Goal: Book appointment/travel/reservation

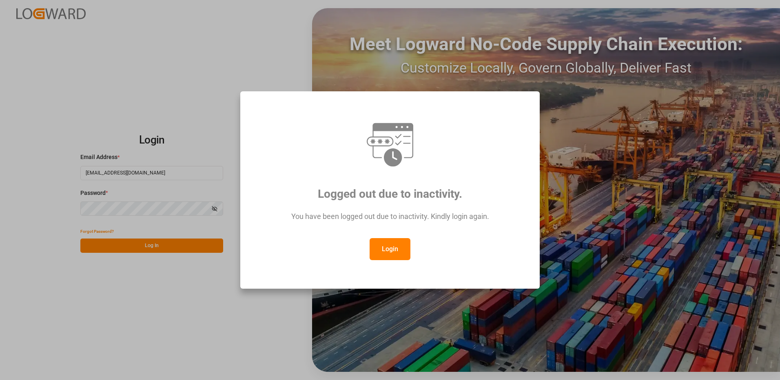
drag, startPoint x: 414, startPoint y: 263, endPoint x: 398, endPoint y: 253, distance: 19.1
click at [412, 263] on div "Logged out due to inactivity. You have been logged out due to inactivity. Kindl…" at bounding box center [390, 190] width 286 height 184
click at [398, 252] on button "Login" at bounding box center [390, 249] width 41 height 22
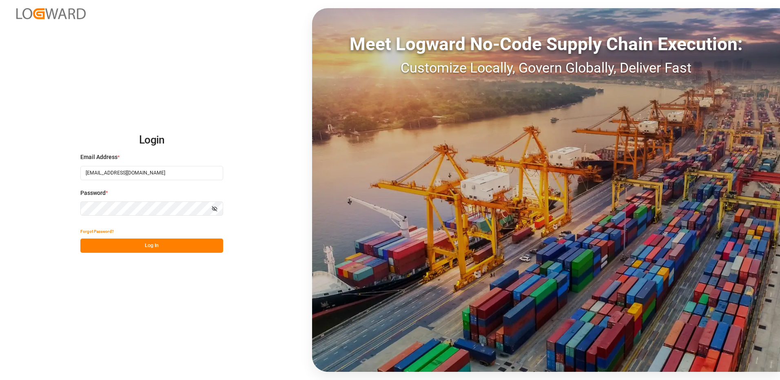
click at [146, 246] on button "Log In" at bounding box center [151, 246] width 143 height 14
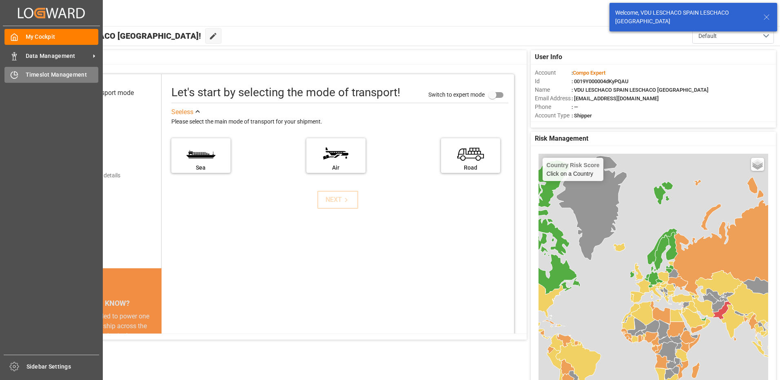
click at [20, 74] on div "Timeslot Management Timeslot Management" at bounding box center [51, 75] width 94 height 16
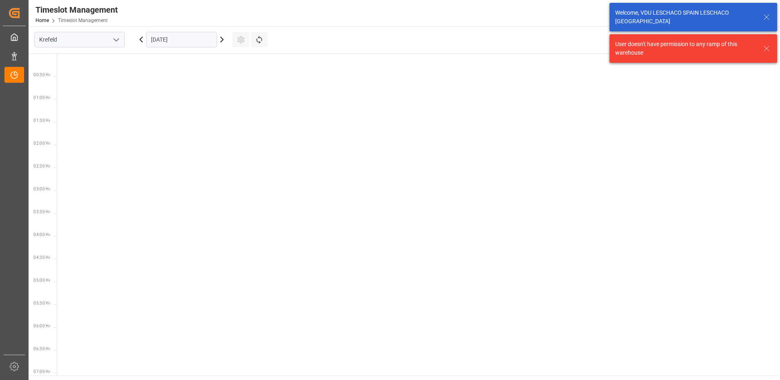
scroll to position [652, 0]
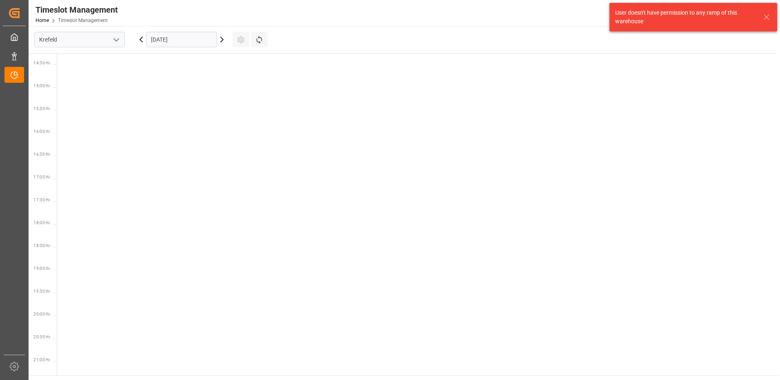
click at [118, 38] on icon "open menu" at bounding box center [116, 40] width 10 height 10
click at [63, 95] on div "La Vall d [PERSON_NAME]" at bounding box center [80, 94] width 90 height 18
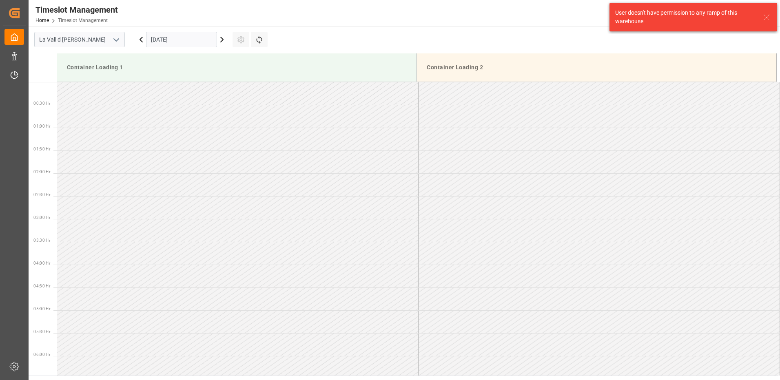
scroll to position [680, 0]
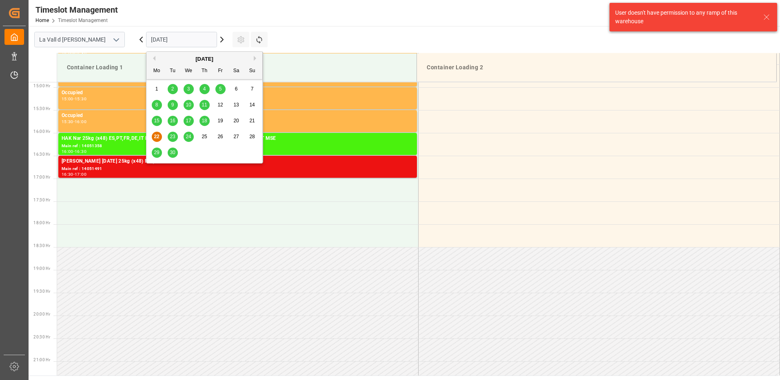
click at [185, 40] on input "[DATE]" at bounding box center [181, 40] width 71 height 16
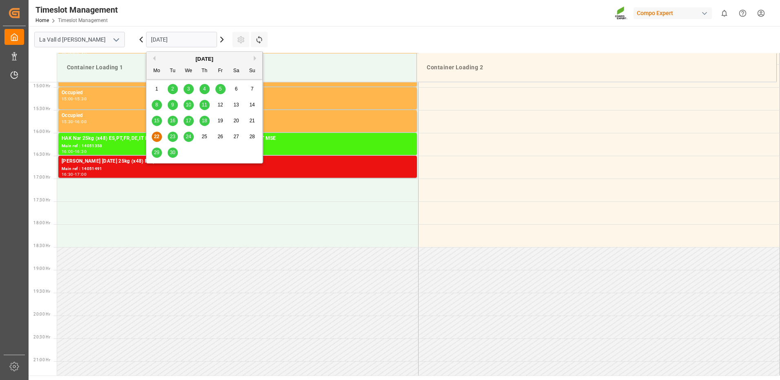
click at [256, 59] on button "Next Month" at bounding box center [256, 58] width 5 height 5
click at [219, 87] on span "3" at bounding box center [220, 89] width 3 height 6
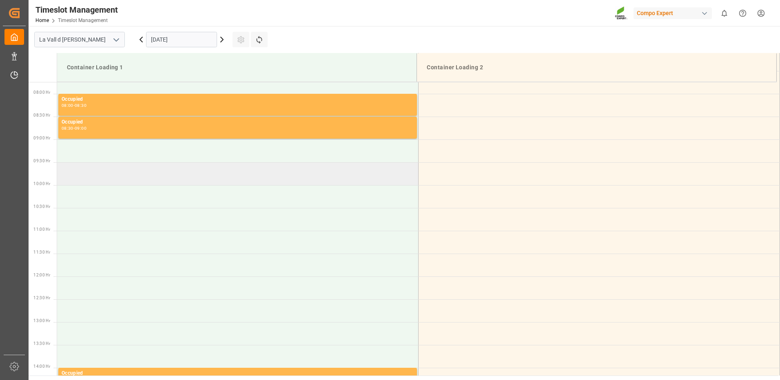
scroll to position [313, 0]
